Goal: Task Accomplishment & Management: Manage account settings

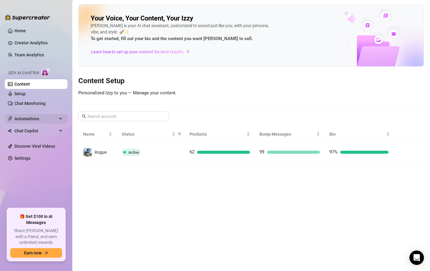
click at [44, 116] on span "Automations" at bounding box center [35, 119] width 43 height 10
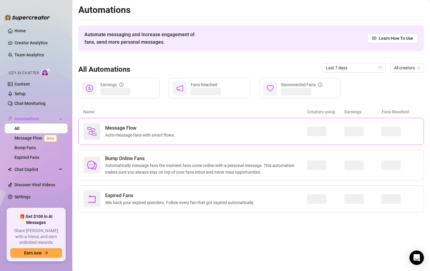
click at [147, 137] on span "Auto-message fans with smart flows." at bounding box center [141, 135] width 72 height 7
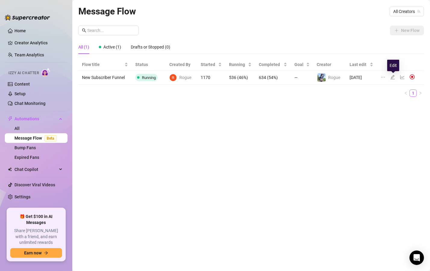
click at [393, 77] on icon "edit" at bounding box center [392, 77] width 5 height 5
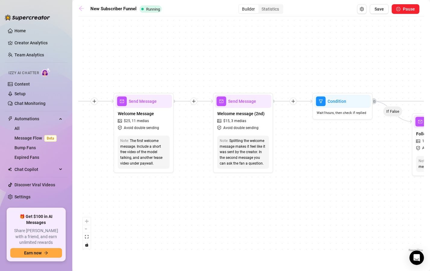
click at [81, 9] on icon "arrow-left" at bounding box center [81, 8] width 6 height 6
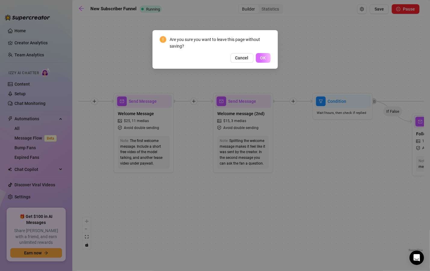
click at [265, 59] on span "OK" at bounding box center [263, 57] width 6 height 5
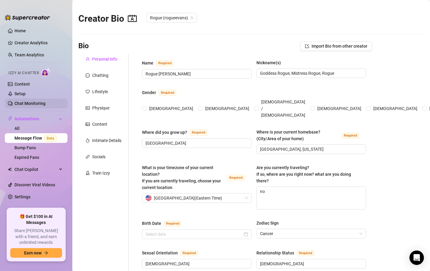
radio input "true"
type input "[DATE]"
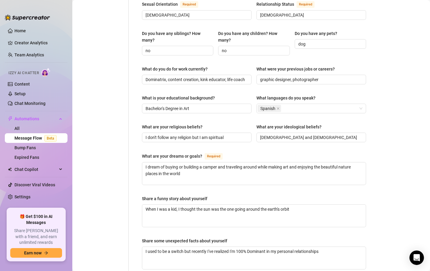
scroll to position [249, 0]
click at [318, 104] on div "Spanish" at bounding box center [307, 108] width 101 height 8
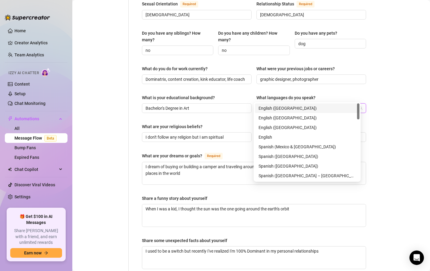
click at [297, 108] on div "English ([GEOGRAPHIC_DATA])" at bounding box center [306, 108] width 97 height 7
click at [386, 131] on main "Creator Bio Rogue (rogueevans) Bio Import Bio from other creator Personal Info …" at bounding box center [250, 63] width 357 height 624
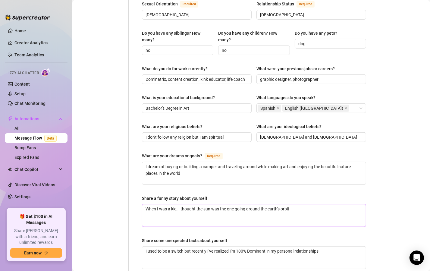
scroll to position [340, 0]
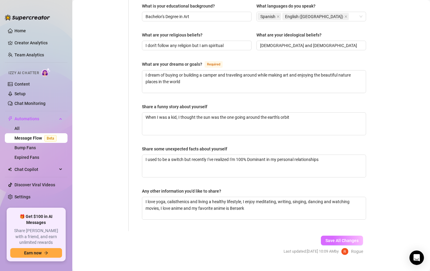
click at [331, 238] on span "Save All Changes" at bounding box center [341, 240] width 33 height 5
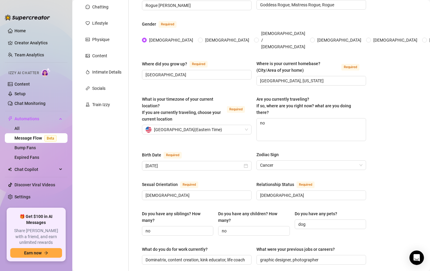
scroll to position [0, 0]
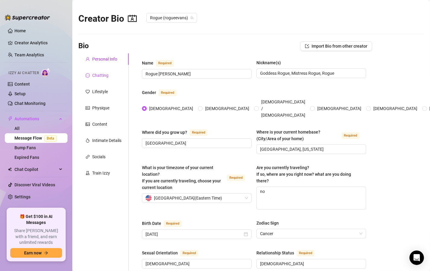
click at [95, 76] on div "Chatting" at bounding box center [100, 75] width 16 height 7
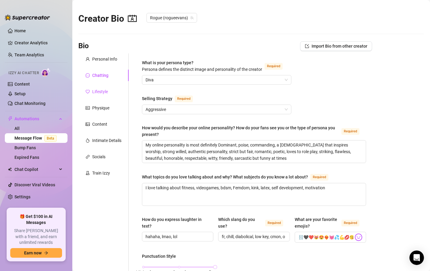
click at [95, 89] on div "Lifestyle" at bounding box center [100, 91] width 16 height 7
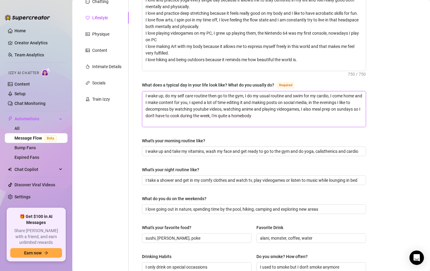
scroll to position [73, 0]
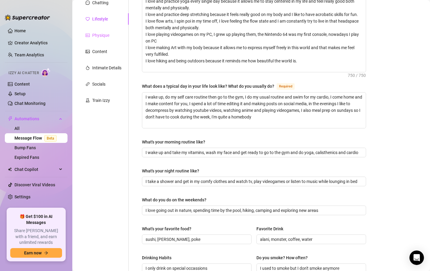
click at [107, 31] on div "Physique" at bounding box center [103, 34] width 50 height 11
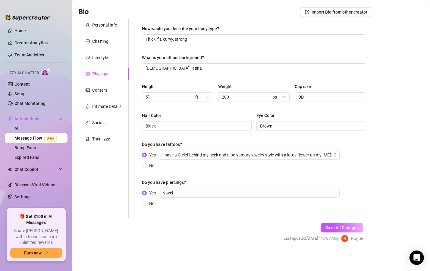
scroll to position [33, 0]
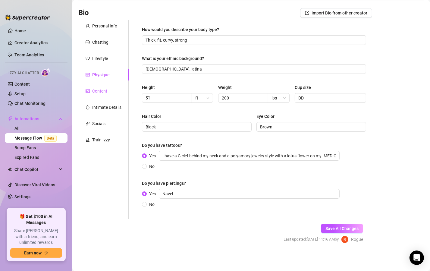
click at [90, 89] on div "Content" at bounding box center [96, 91] width 22 height 7
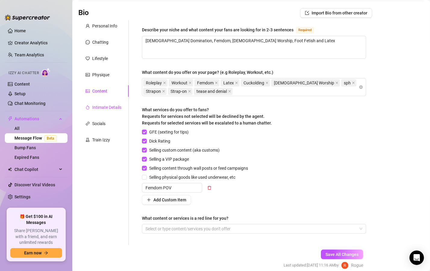
click at [108, 104] on div "Intimate Details" at bounding box center [106, 107] width 29 height 7
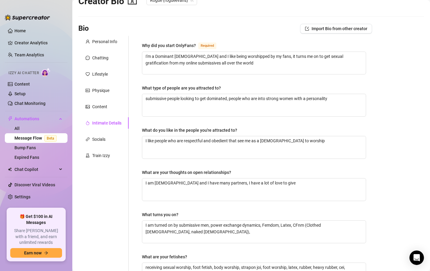
scroll to position [0, 0]
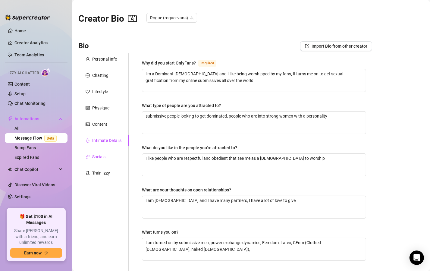
click at [101, 159] on div "Socials" at bounding box center [98, 156] width 13 height 7
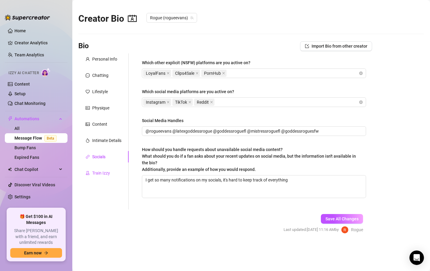
click at [97, 175] on div "Train Izzy" at bounding box center [101, 172] width 18 height 7
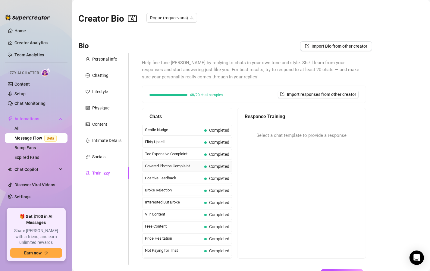
scroll to position [70, 0]
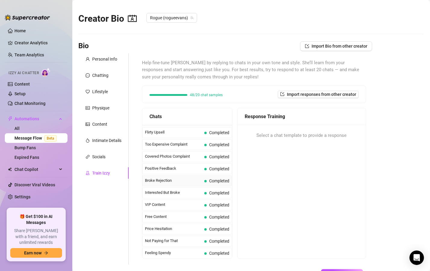
click at [173, 179] on span "Broke Rejection" at bounding box center [173, 180] width 57 height 6
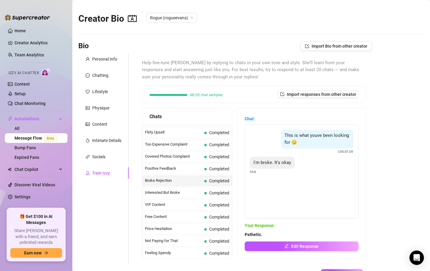
scroll to position [46, 0]
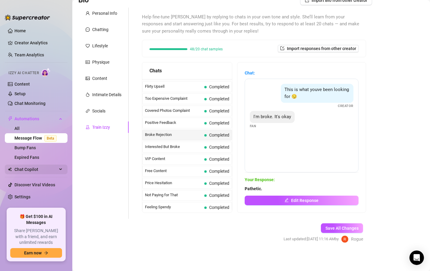
click at [36, 169] on span "Chat Copilot" at bounding box center [35, 169] width 43 height 10
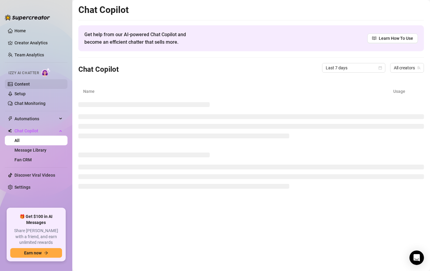
click at [24, 82] on link "Content" at bounding box center [21, 84] width 15 height 5
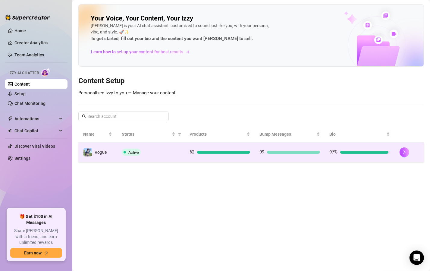
click at [176, 160] on td "Active" at bounding box center [151, 152] width 68 height 20
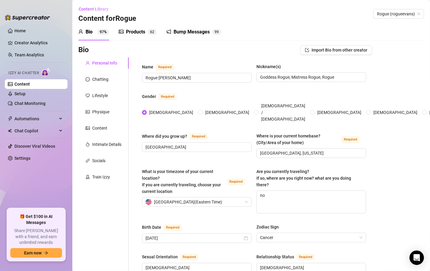
click at [23, 82] on link "Content" at bounding box center [21, 84] width 15 height 5
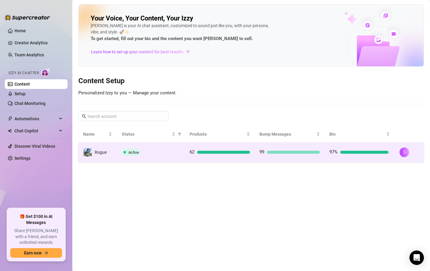
click at [154, 156] on td "Active" at bounding box center [151, 152] width 68 height 20
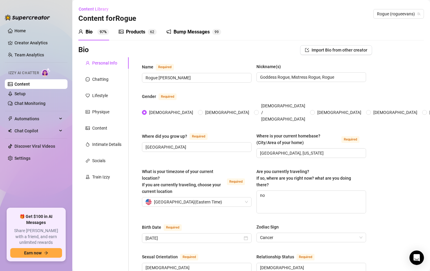
click at [132, 31] on div "Products" at bounding box center [135, 31] width 19 height 7
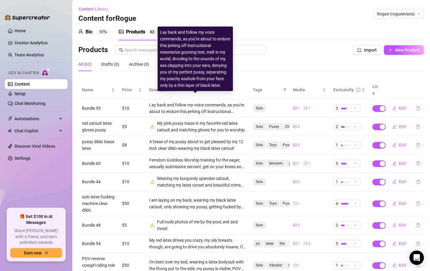
click at [180, 101] on div "Lay back and follow my voice commands, as you're about to endure this jerking o…" at bounding box center [197, 107] width 96 height 13
click at [172, 101] on div "Lay back and follow my voice commands, as you're about to endure this jerking o…" at bounding box center [197, 107] width 96 height 13
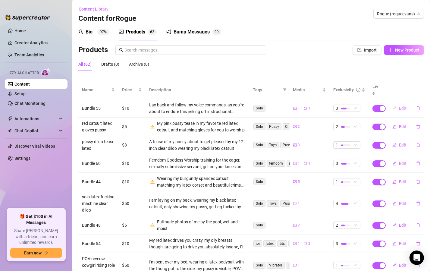
click at [399, 106] on span "Edit" at bounding box center [403, 108] width 8 height 5
type textarea "Latex Thong Goddess Ass Worship Face Sitting JOI"
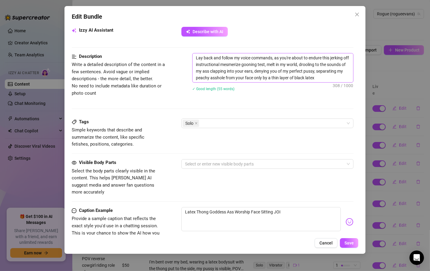
scroll to position [218, 0]
click at [222, 126] on div "Tags Simple keywords that describe and summarize the content, like specific fet…" at bounding box center [212, 132] width 281 height 29
click at [225, 124] on div "Solo" at bounding box center [263, 123] width 163 height 8
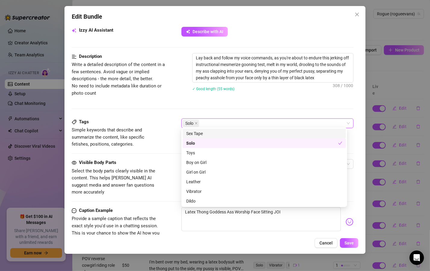
click at [211, 107] on div "Description Write a detailed description of the content in a few sentences. Avo…" at bounding box center [212, 85] width 281 height 65
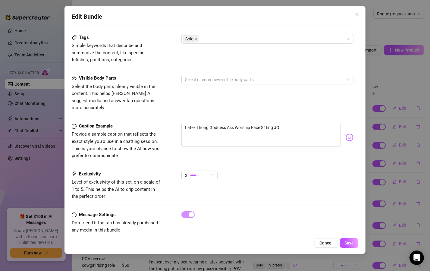
scroll to position [304, 0]
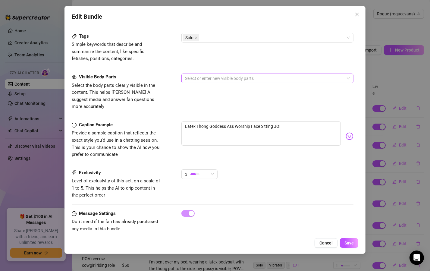
click at [194, 74] on div at bounding box center [263, 78] width 163 height 8
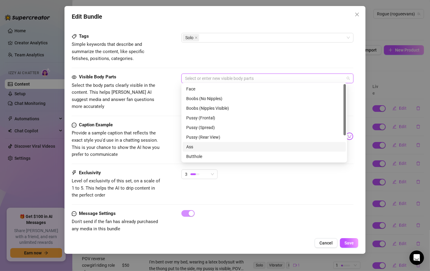
click at [208, 151] on div "Ass" at bounding box center [263, 147] width 163 height 10
click at [213, 148] on div "Ass" at bounding box center [262, 146] width 152 height 7
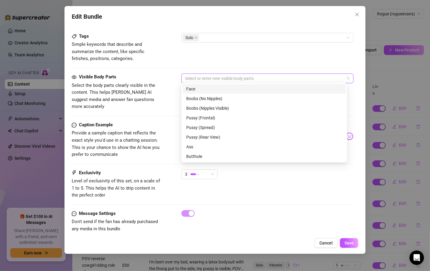
click at [256, 68] on div "Tags Simple keywords that describe and summarize the content, like specific fet…" at bounding box center [212, 53] width 281 height 41
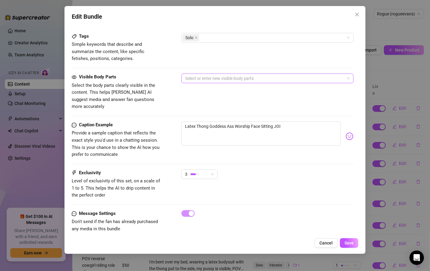
click at [255, 79] on div at bounding box center [263, 78] width 163 height 8
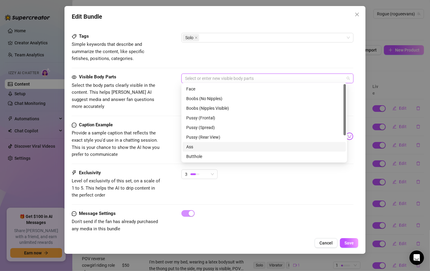
click at [228, 148] on div "Ass" at bounding box center [264, 146] width 156 height 7
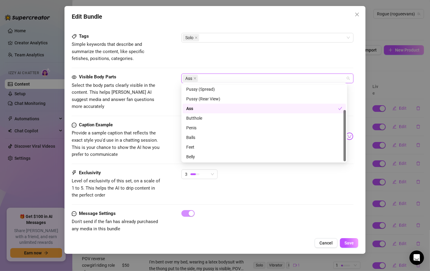
scroll to position [39, 0]
click at [259, 44] on div "Tags Simple keywords that describe and summarize the content, like specific fet…" at bounding box center [212, 47] width 281 height 29
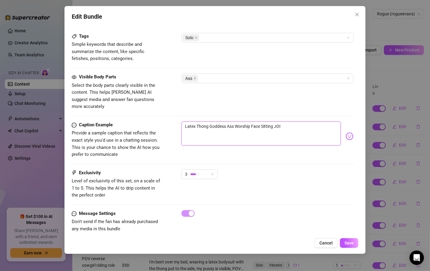
click at [290, 121] on textarea "Latex Thong Goddess Ass Worship Face Sitting JOI" at bounding box center [260, 133] width 159 height 24
click at [271, 109] on div "Visible Body Parts Select the body parts clearly visible in the content. This h…" at bounding box center [212, 97] width 281 height 48
click at [353, 246] on button "Save" at bounding box center [349, 243] width 18 height 10
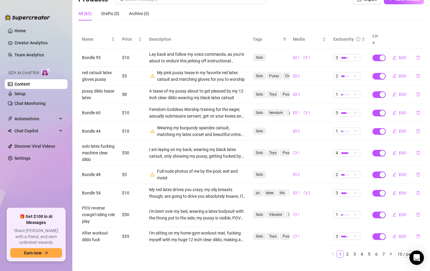
scroll to position [52, 0]
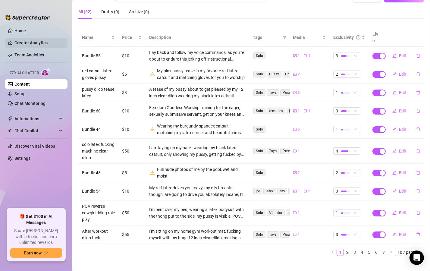
click at [43, 40] on link "Creator Analytics" at bounding box center [38, 43] width 48 height 10
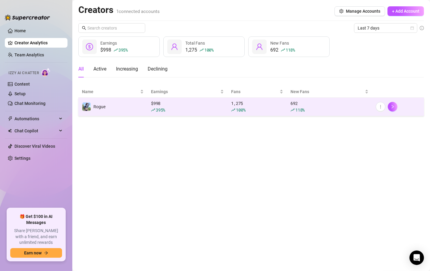
click at [195, 107] on div "395 %" at bounding box center [187, 110] width 73 height 7
